Goal: Task Accomplishment & Management: Use online tool/utility

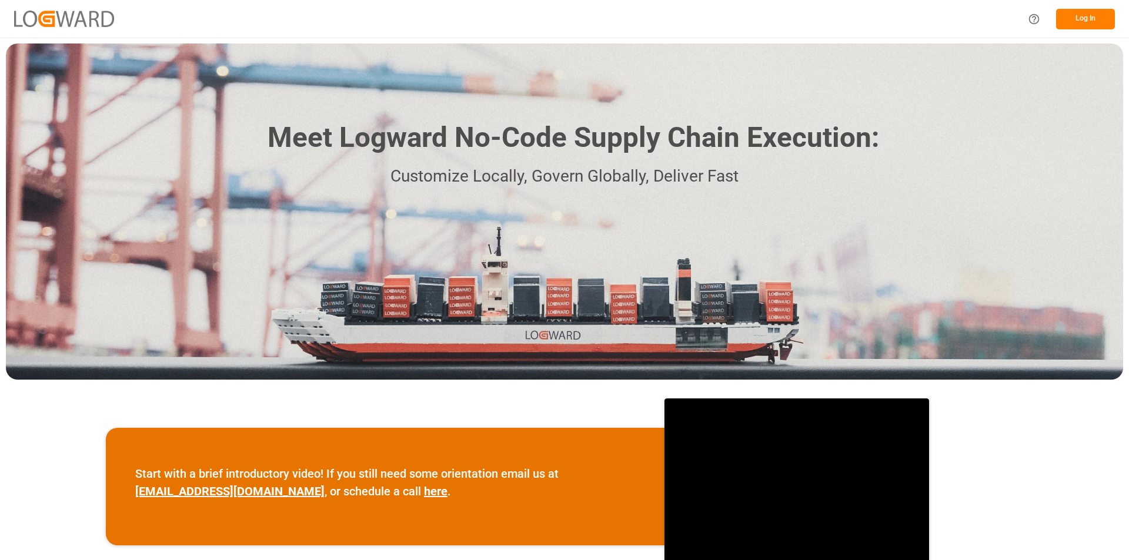
click at [1097, 21] on button "Log In" at bounding box center [1085, 19] width 59 height 21
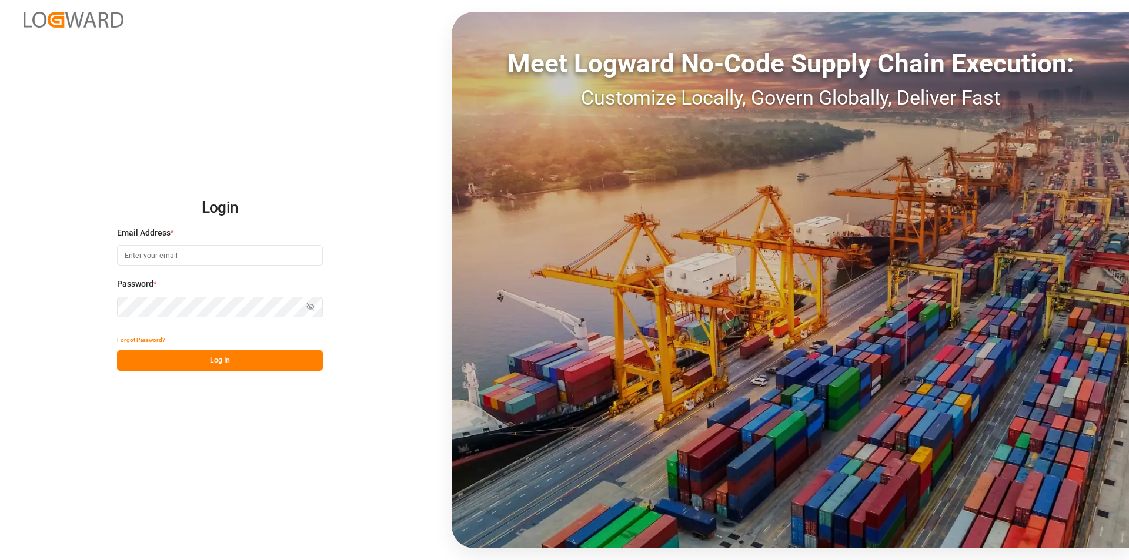
click at [152, 257] on input at bounding box center [220, 255] width 206 height 21
paste input "[PERSON_NAME][EMAIL_ADDRESS][PERSON_NAME][DOMAIN_NAME]"
type input "[PERSON_NAME][EMAIL_ADDRESS][PERSON_NAME][DOMAIN_NAME]"
click at [256, 365] on button "Log In" at bounding box center [220, 360] width 206 height 21
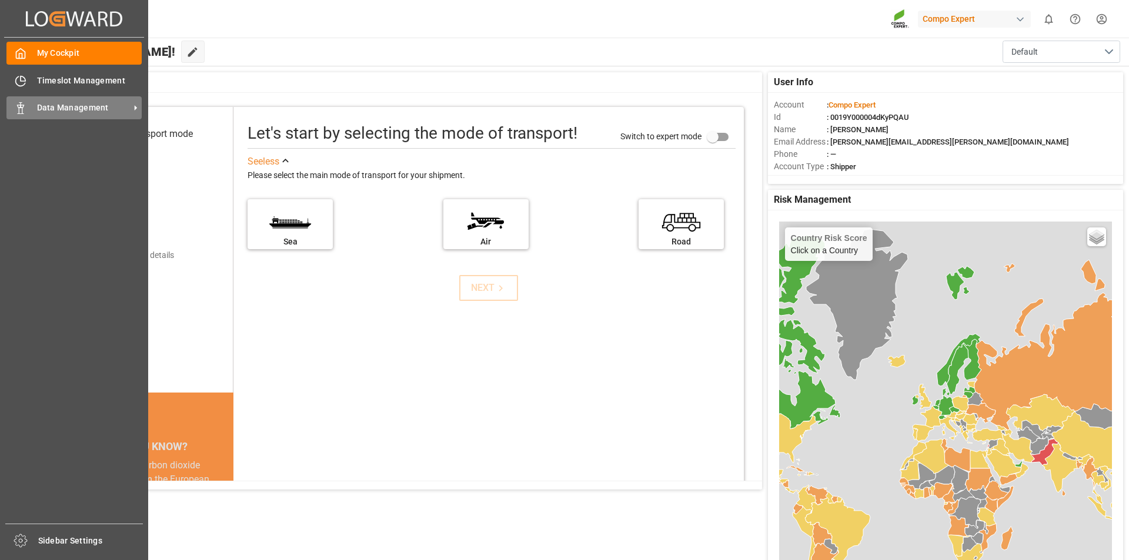
click at [22, 106] on icon at bounding box center [21, 108] width 12 height 12
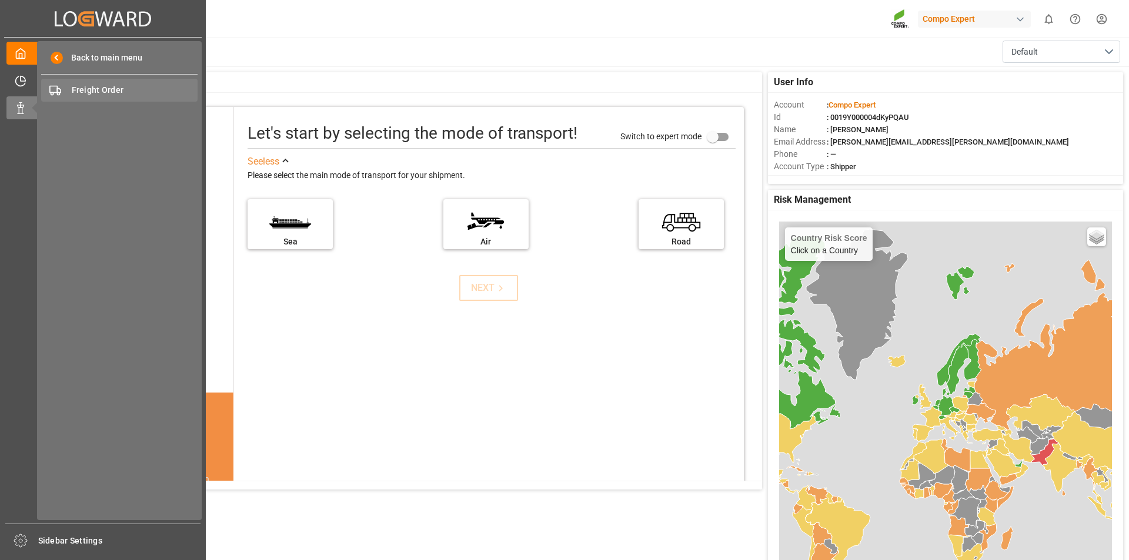
click at [86, 87] on span "Freight Order" at bounding box center [135, 90] width 126 height 12
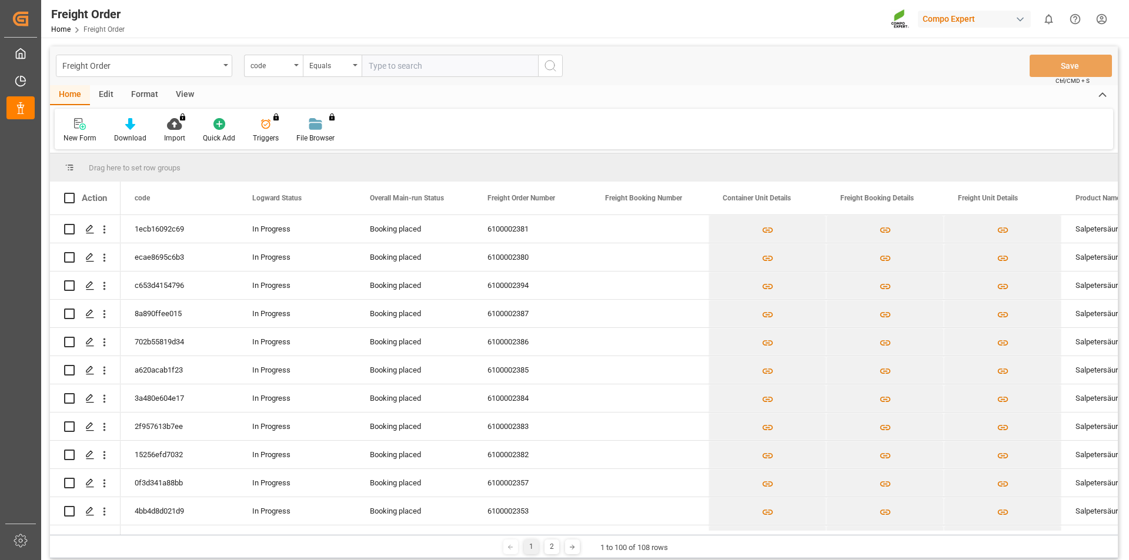
drag, startPoint x: 488, startPoint y: 116, endPoint x: 500, endPoint y: 116, distance: 11.8
click at [500, 116] on div "New Form Download Import You don't have permission for this feature. Contact ad…" at bounding box center [584, 129] width 1058 height 41
click at [986, 122] on div "New Form Download Import You don't have permission for this feature. Contact ad…" at bounding box center [584, 129] width 1058 height 41
click at [780, 71] on div "Freight Order code Equals Save Ctrl/CMD + S" at bounding box center [583, 65] width 1067 height 39
click at [1105, 22] on html "Created by potrace 1.15, written by Peter Selinger 2001-2017 Created by potrace…" at bounding box center [564, 280] width 1129 height 560
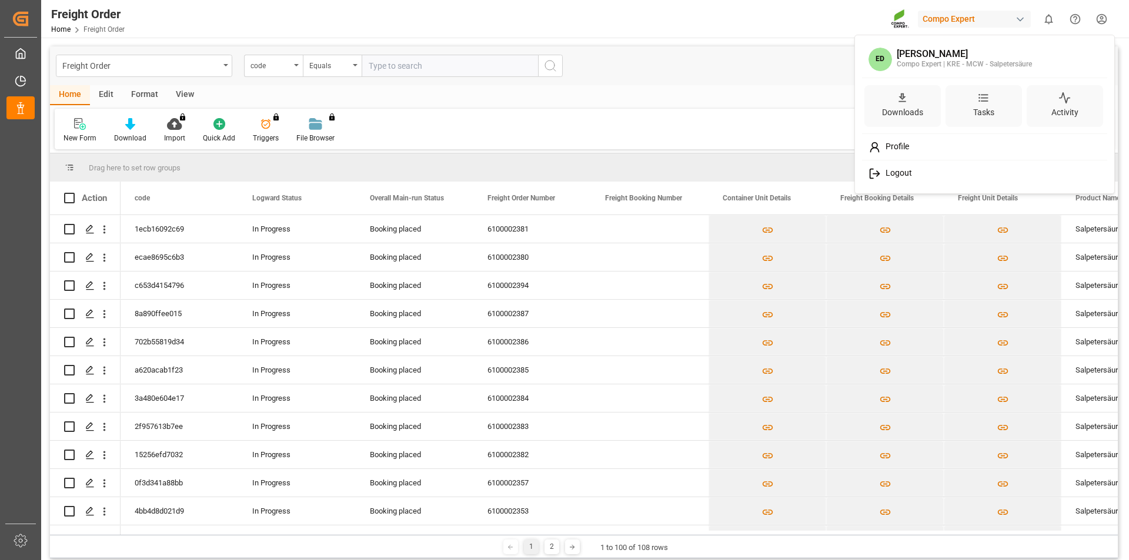
drag, startPoint x: 898, startPoint y: 174, endPoint x: 1029, endPoint y: 49, distance: 180.9
click at [900, 172] on span "Logout" at bounding box center [895, 173] width 31 height 11
